Goal: Find specific page/section: Find specific page/section

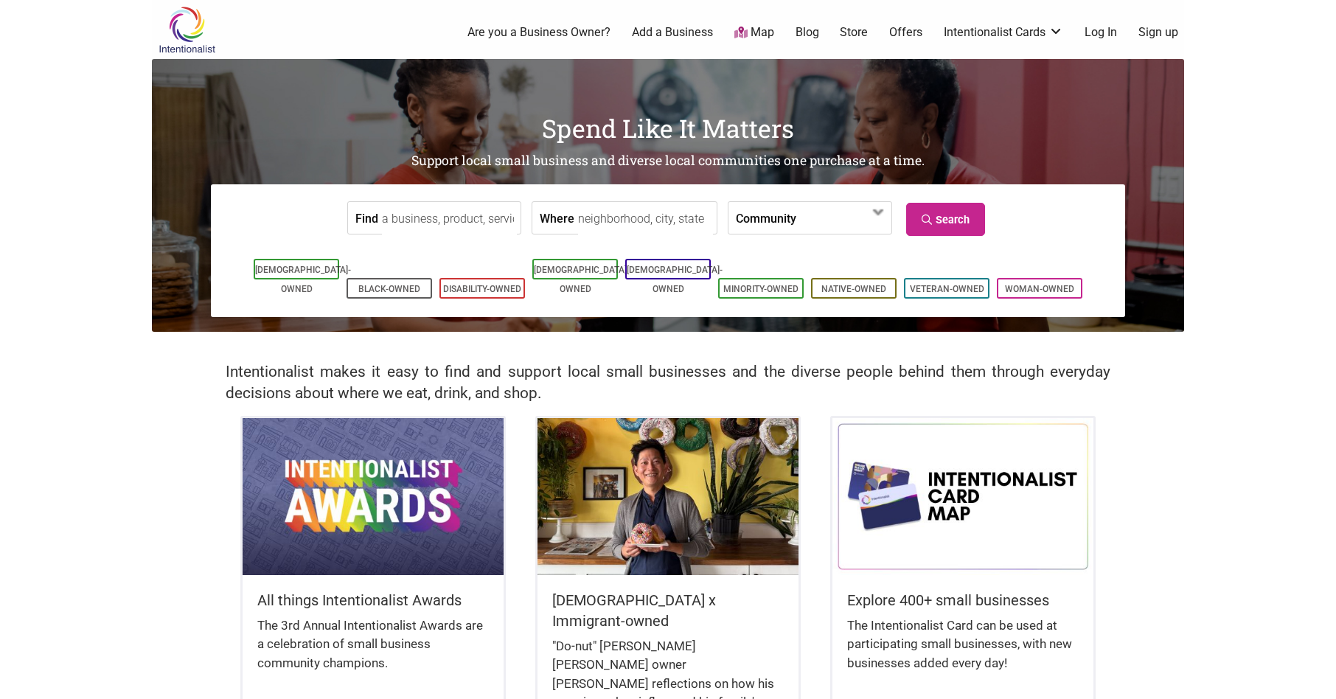
click at [442, 232] on input "Find" at bounding box center [449, 218] width 135 height 33
type input "florist"
click at [622, 224] on input "Where" at bounding box center [645, 218] width 135 height 33
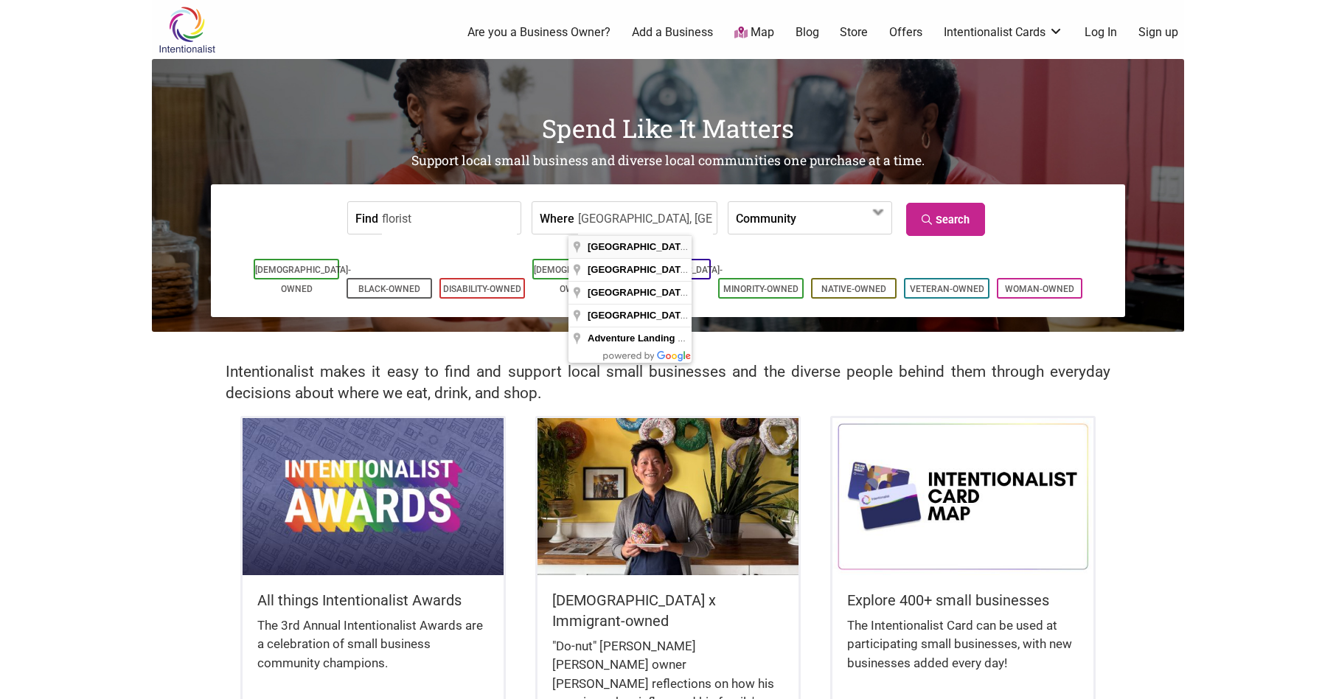
type input "Jacksonville, FL, USA"
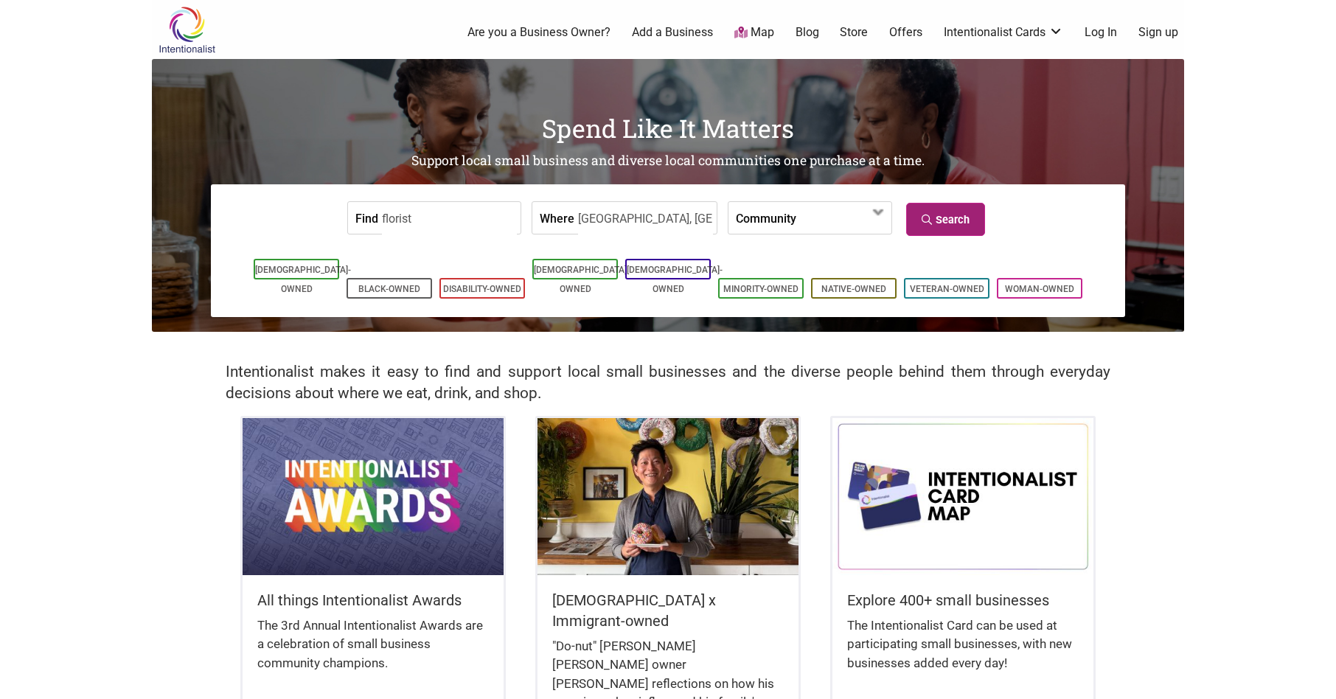
click at [951, 218] on link "Search" at bounding box center [945, 219] width 79 height 33
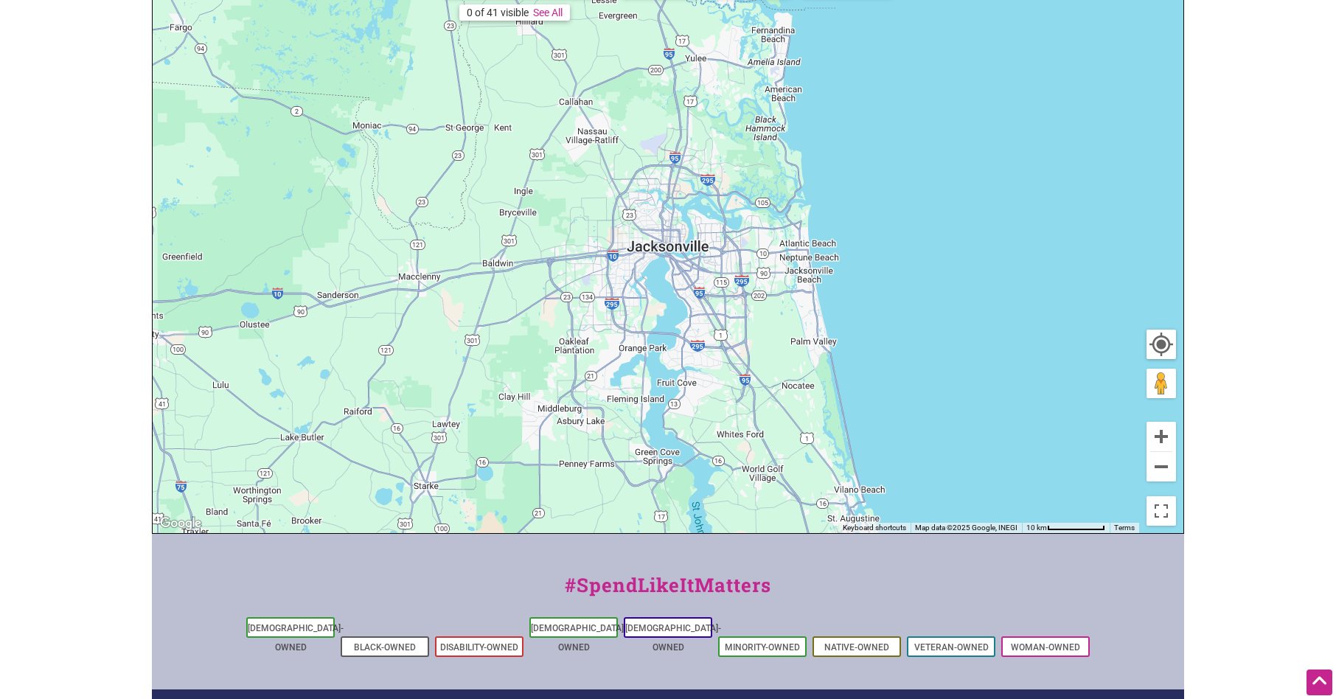
scroll to position [425, 0]
